Goal: Transaction & Acquisition: Purchase product/service

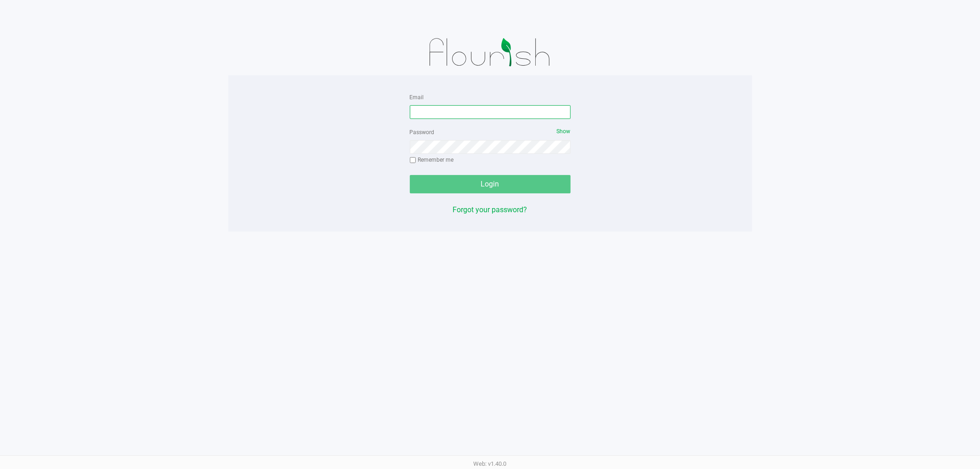
click at [514, 112] on input "Email" at bounding box center [490, 112] width 161 height 14
type input "[EMAIL_ADDRESS][DOMAIN_NAME]"
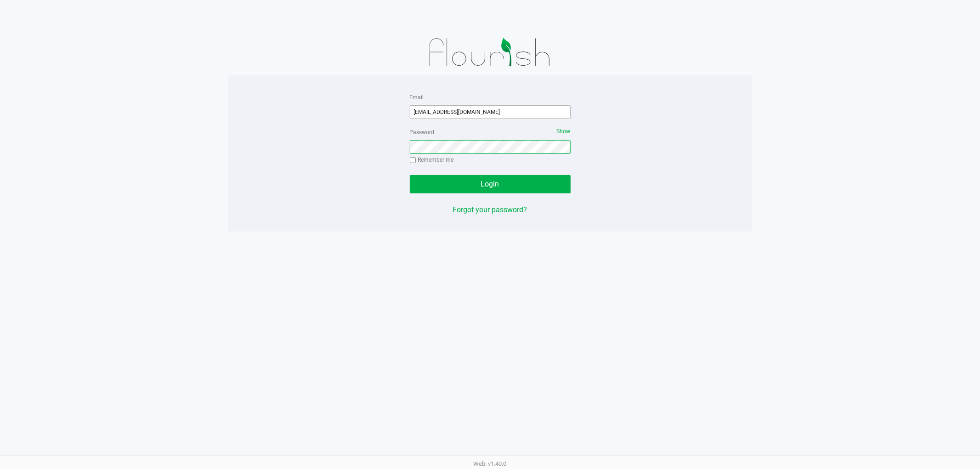
click at [410, 175] on button "Login" at bounding box center [490, 184] width 161 height 18
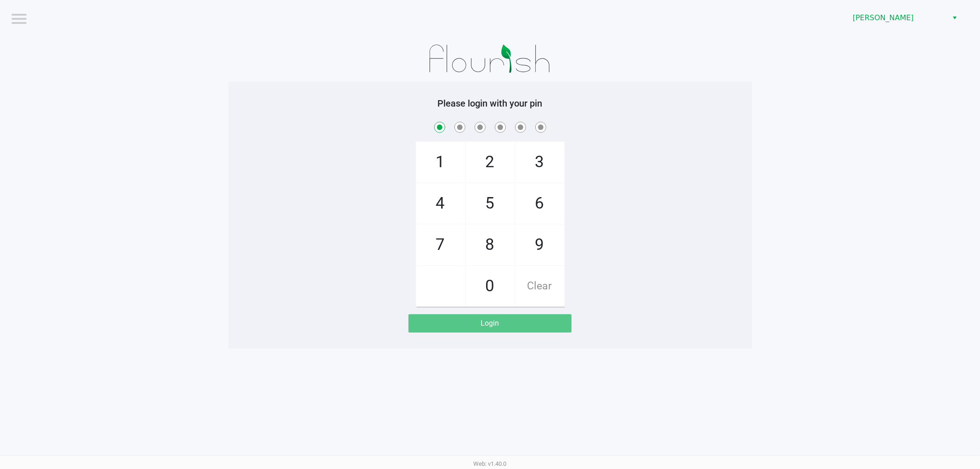
checkbox input "true"
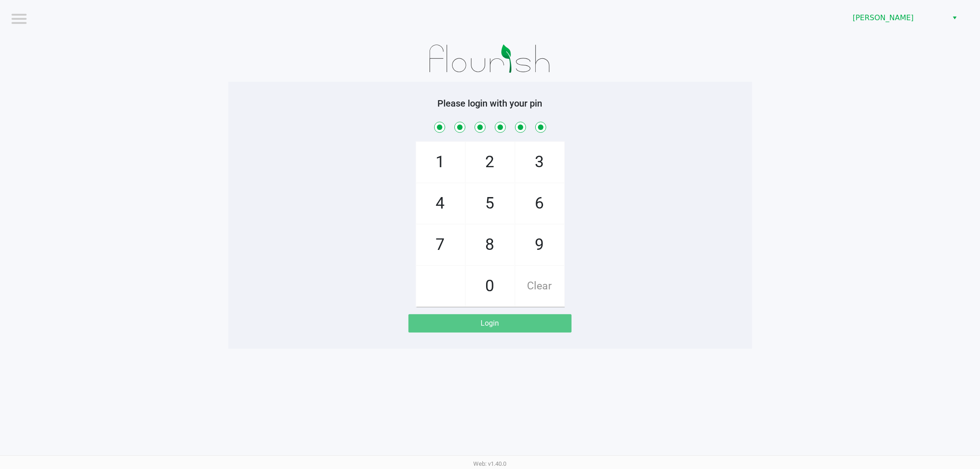
checkbox input "true"
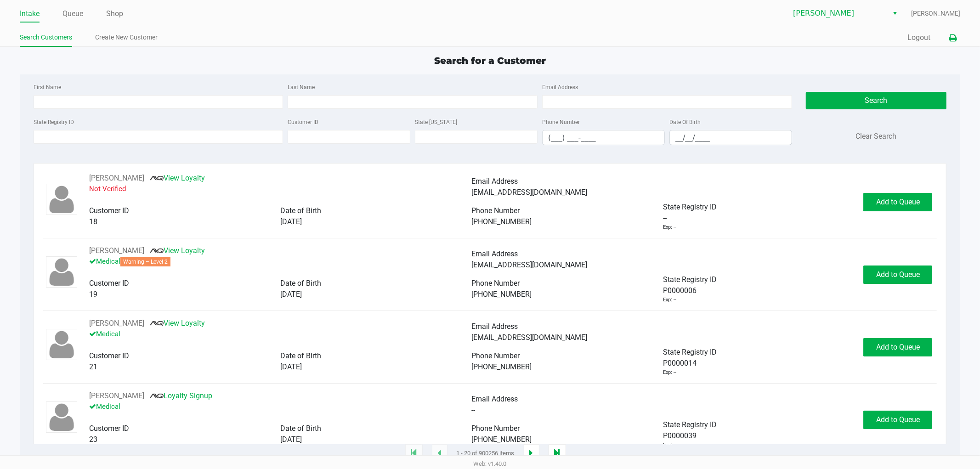
click at [952, 37] on icon at bounding box center [952, 38] width 8 height 6
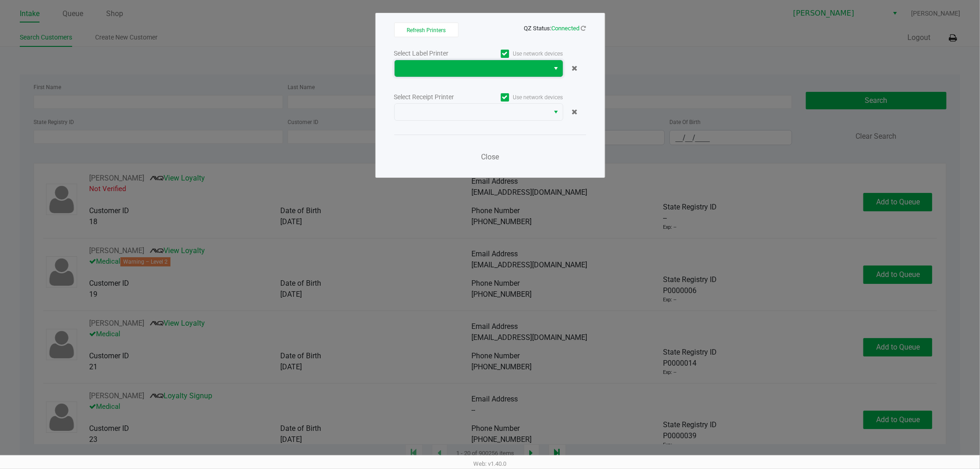
click at [544, 70] on span at bounding box center [471, 68] width 155 height 17
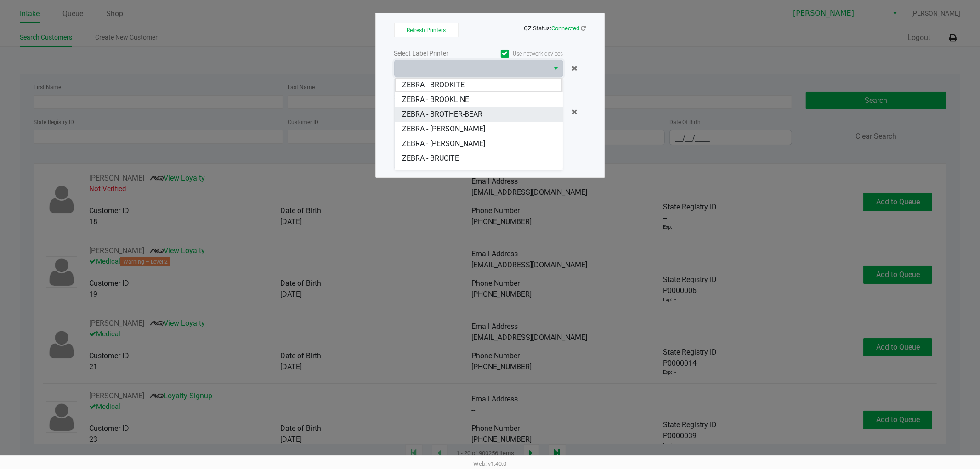
click at [464, 112] on span "ZEBRA - BROTHER-BEAR" at bounding box center [442, 114] width 80 height 11
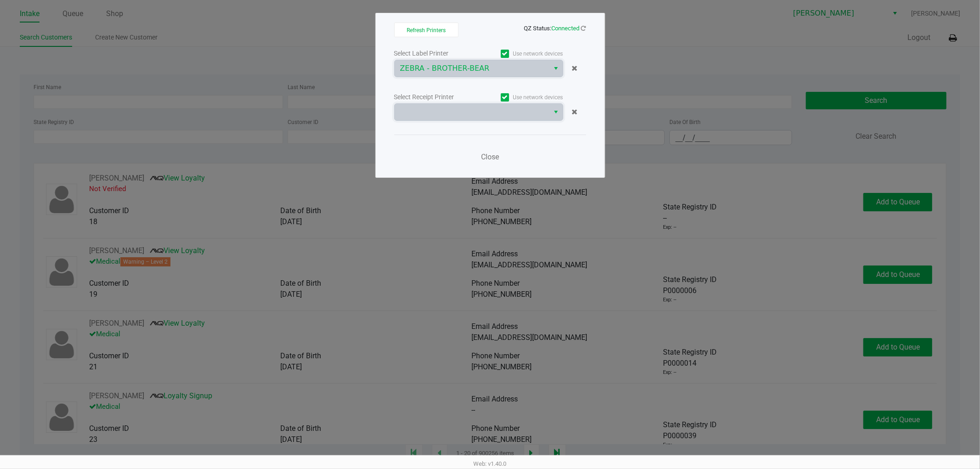
click at [464, 112] on span at bounding box center [472, 112] width 144 height 11
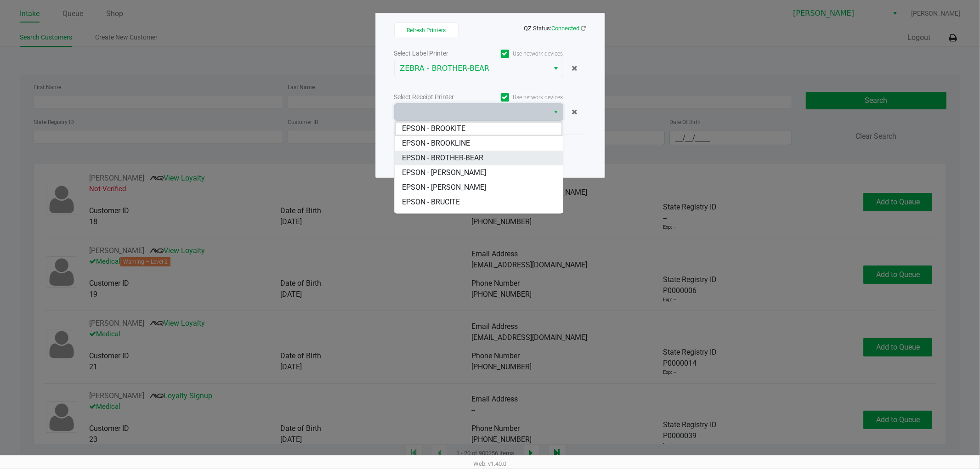
click at [456, 153] on span "EPSON - BROTHER-BEAR" at bounding box center [442, 157] width 81 height 11
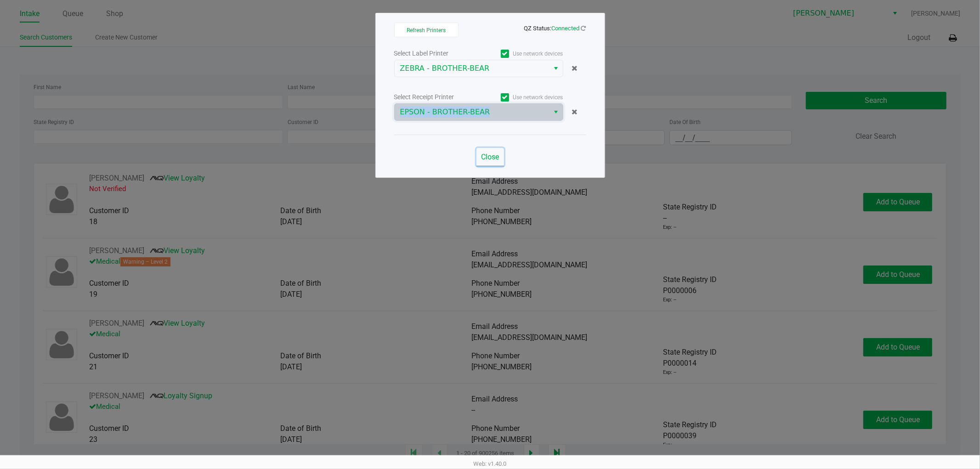
click at [495, 153] on span "Close" at bounding box center [490, 156] width 18 height 9
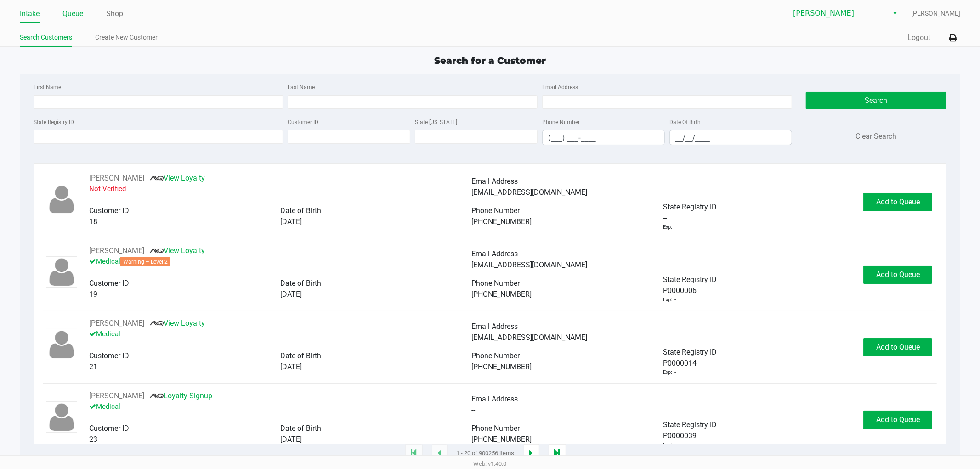
click at [80, 17] on link "Queue" at bounding box center [72, 13] width 21 height 13
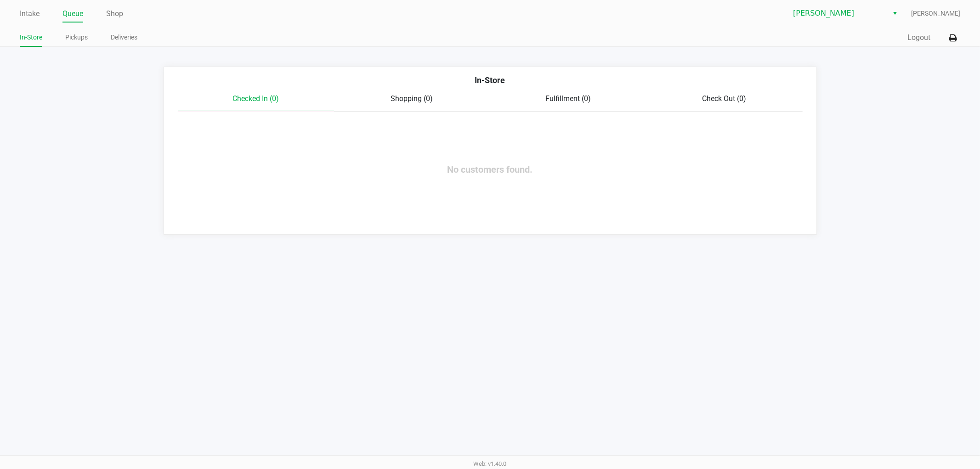
click at [59, 35] on ul "In-Store Pickups Deliveries" at bounding box center [255, 39] width 470 height 16
click at [71, 38] on link "Pickups" at bounding box center [76, 37] width 23 height 11
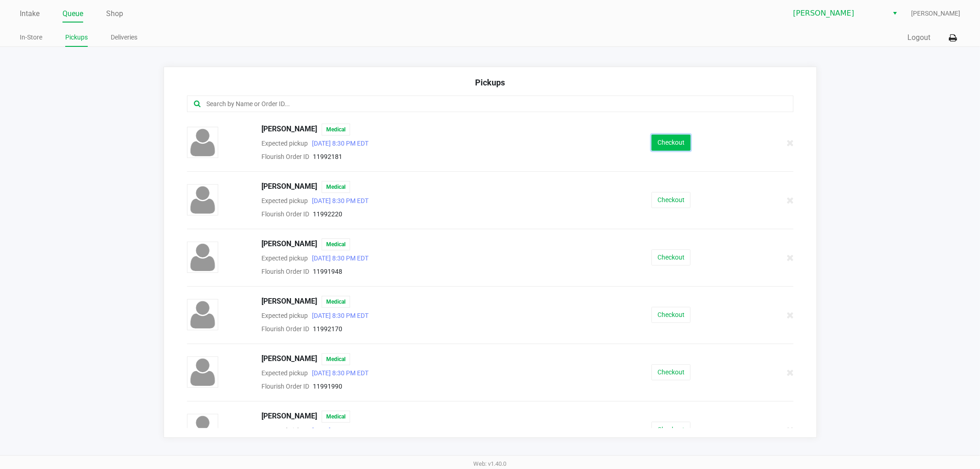
click at [680, 146] on button "Checkout" at bounding box center [670, 143] width 39 height 16
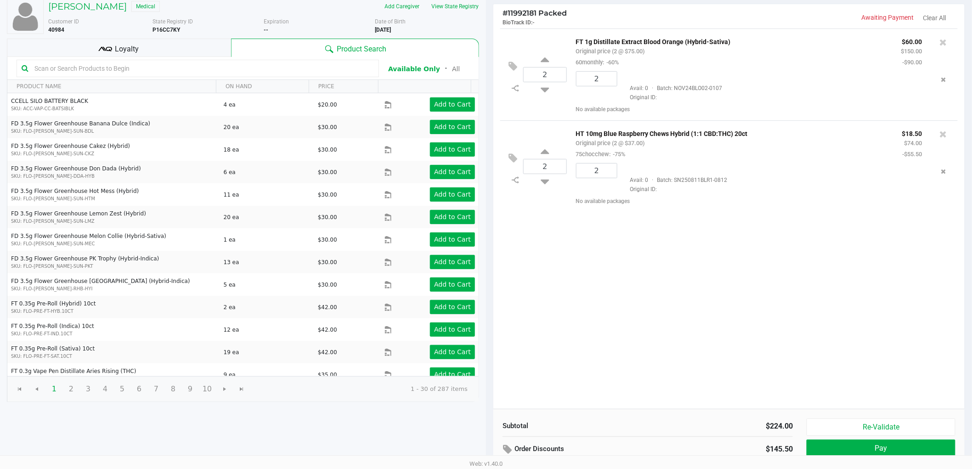
scroll to position [95, 0]
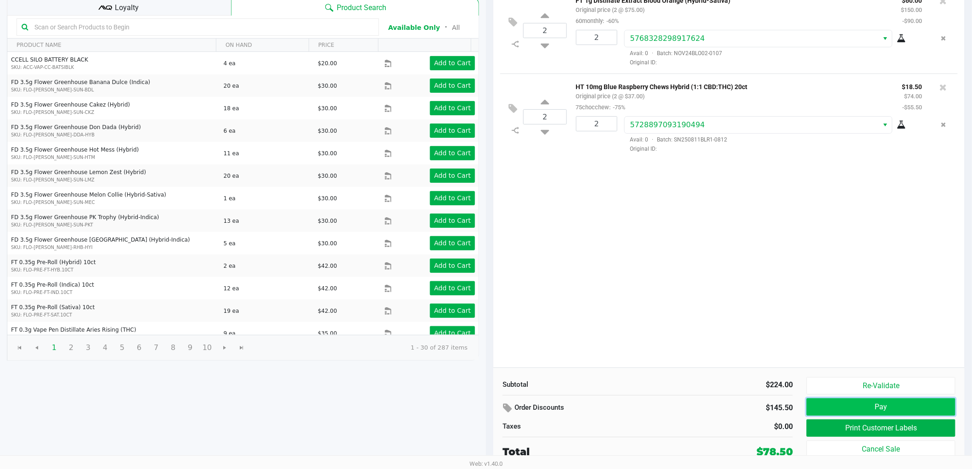
click at [907, 405] on button "Pay" at bounding box center [880, 406] width 149 height 17
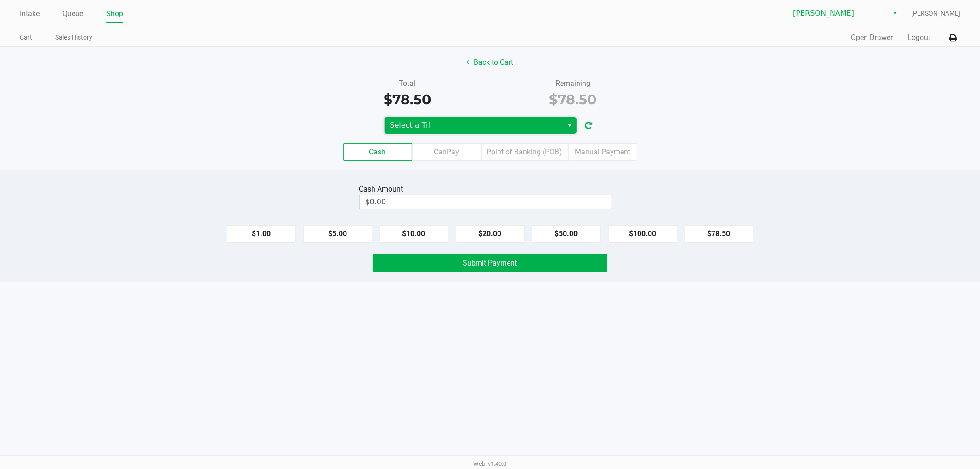
click at [512, 126] on span "Select a Till" at bounding box center [474, 125] width 168 height 11
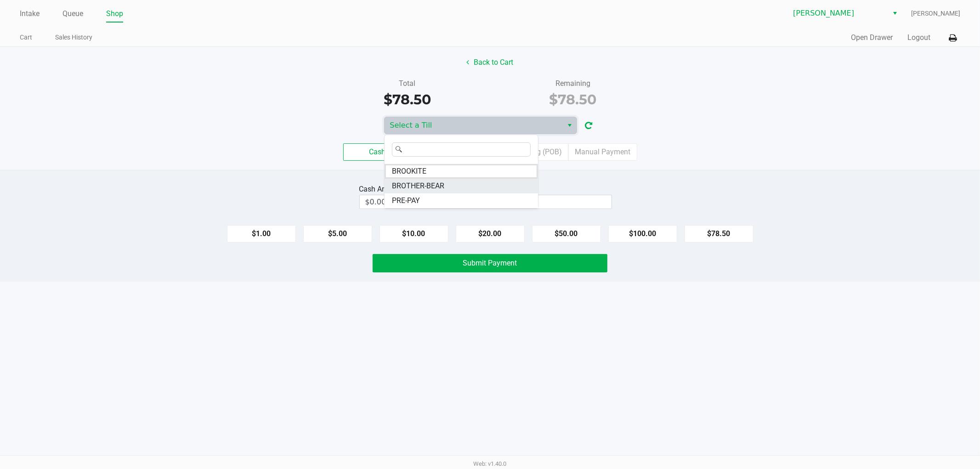
click at [430, 183] on span "BROTHER-BEAR" at bounding box center [418, 185] width 52 height 11
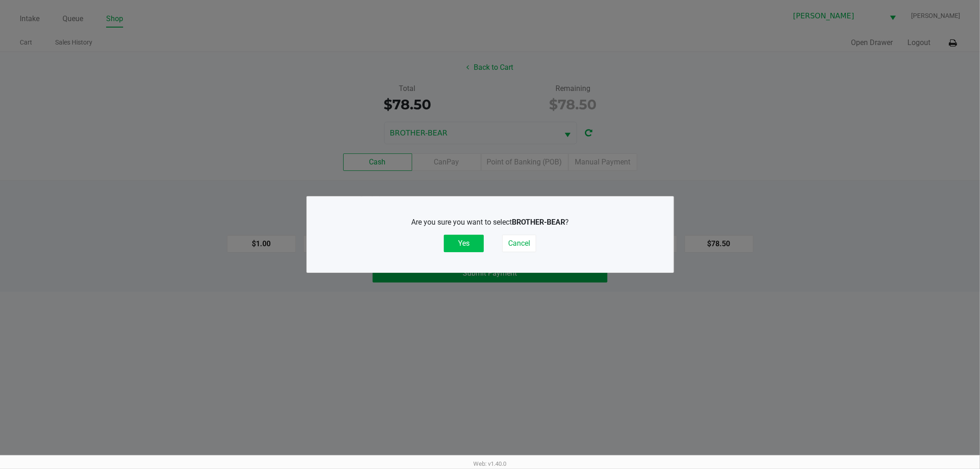
click at [472, 246] on button "Yes" at bounding box center [464, 243] width 40 height 17
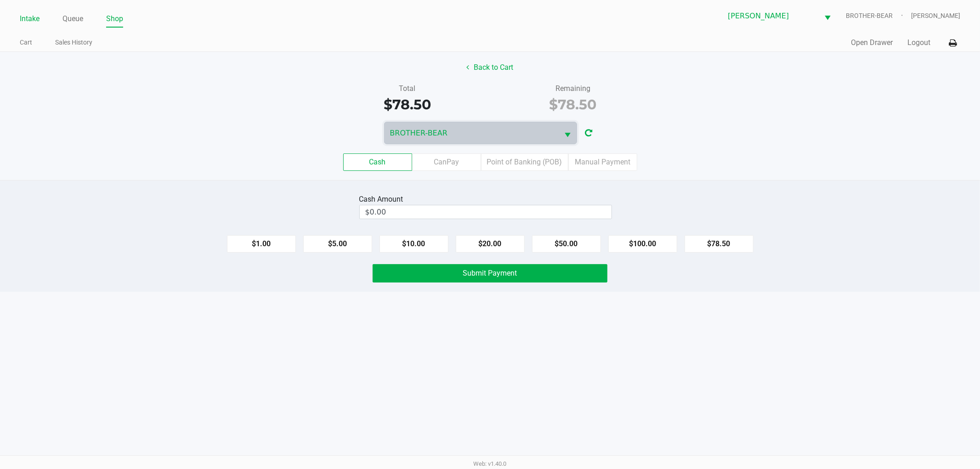
click at [30, 25] on li "Intake" at bounding box center [30, 19] width 20 height 16
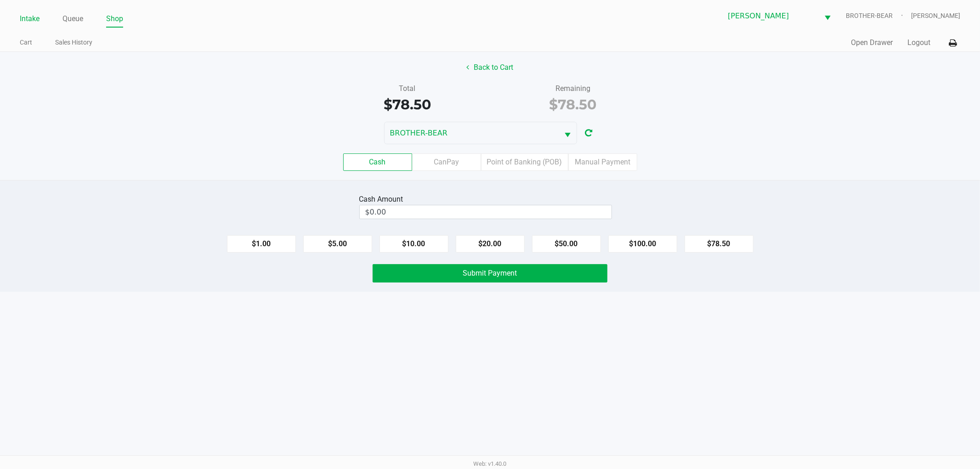
click at [20, 14] on link "Intake" at bounding box center [30, 18] width 20 height 13
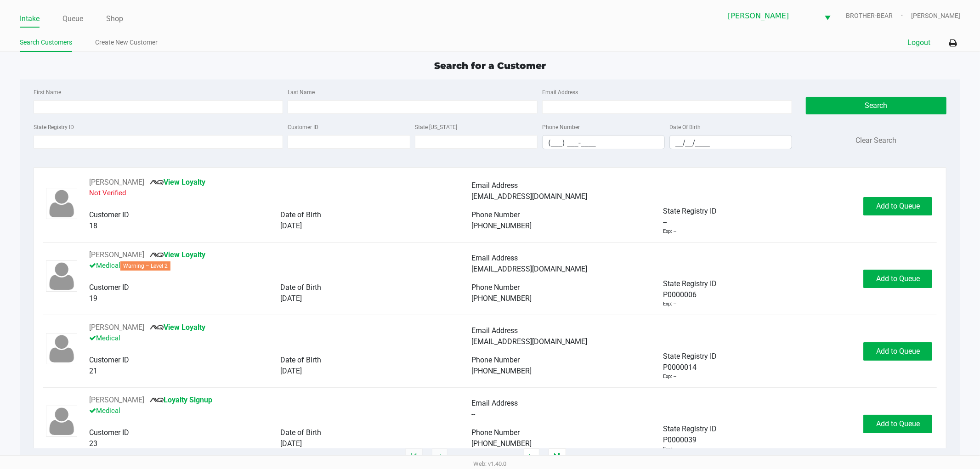
click at [915, 43] on button "Logout" at bounding box center [918, 42] width 23 height 11
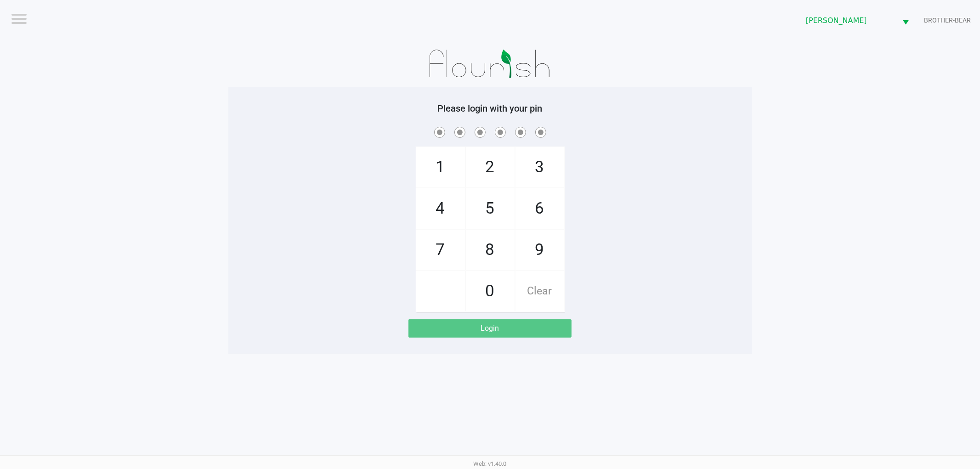
click at [671, 94] on div "Please login with your pin 1 4 7 2 5 8 0 3 6 9 Clear Login" at bounding box center [490, 220] width 524 height 267
checkbox input "true"
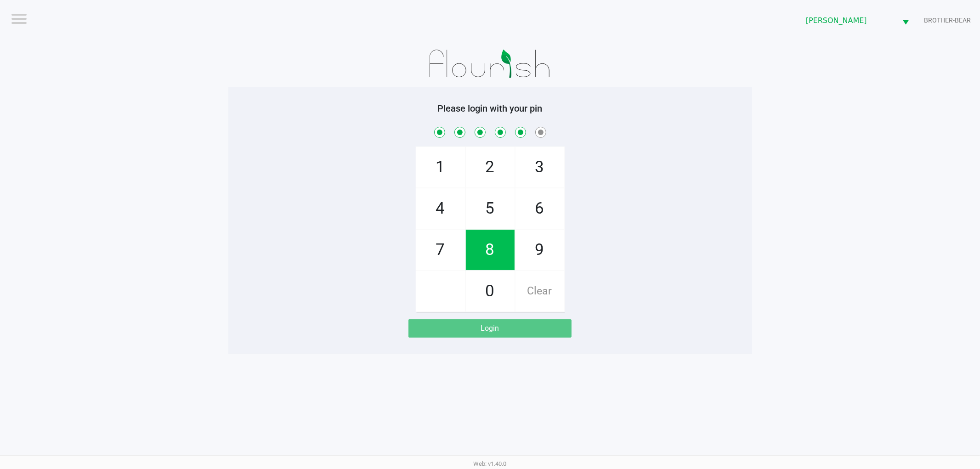
checkbox input "true"
